Goal: Information Seeking & Learning: Learn about a topic

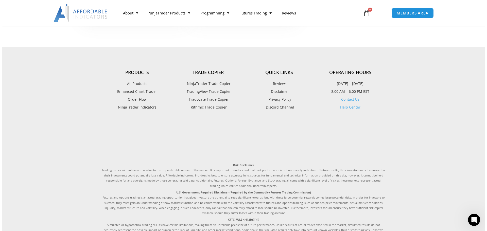
scroll to position [1343, 0]
